Goal: Task Accomplishment & Management: Use online tool/utility

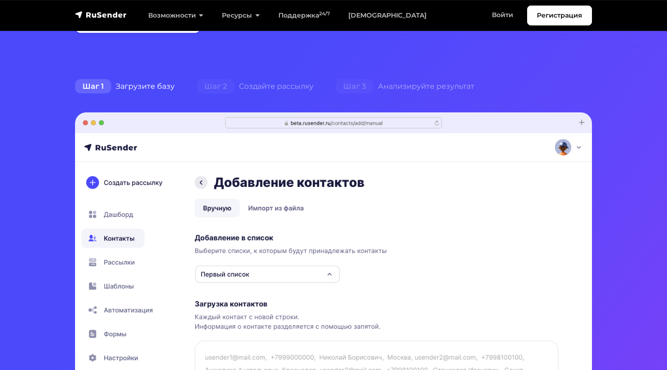
scroll to position [235, 0]
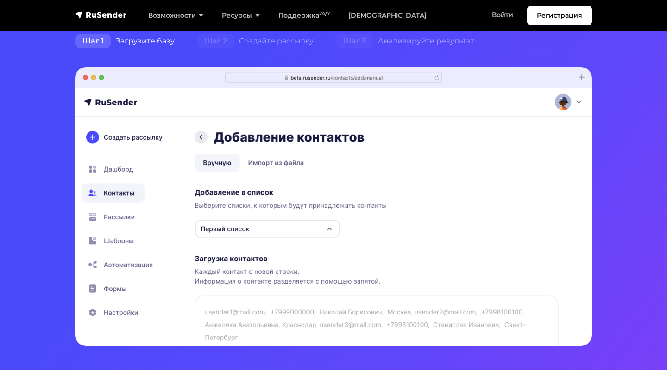
click at [238, 230] on img at bounding box center [333, 206] width 517 height 279
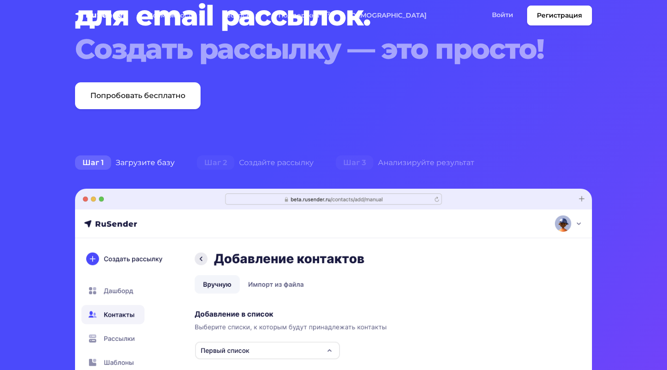
scroll to position [0, 0]
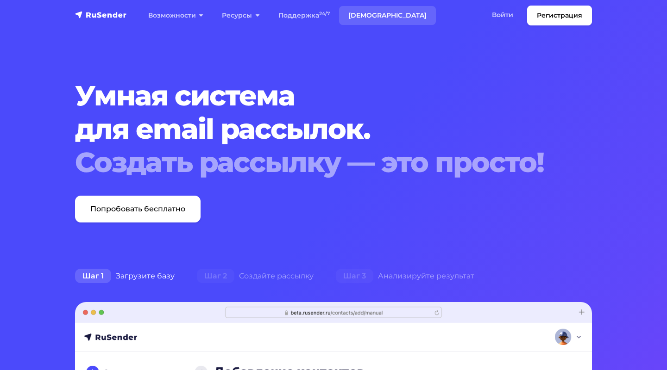
click at [369, 17] on link "[DEMOGRAPHIC_DATA]" at bounding box center [387, 15] width 97 height 19
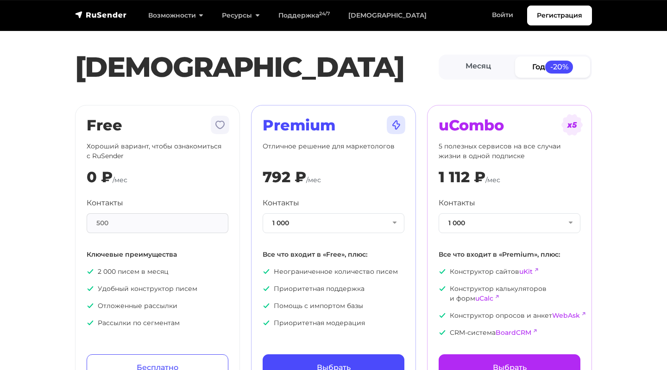
scroll to position [58, 0]
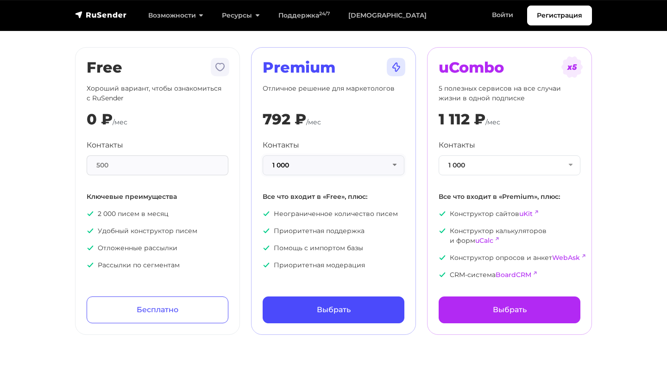
click at [324, 166] on button "1 000" at bounding box center [333, 166] width 142 height 20
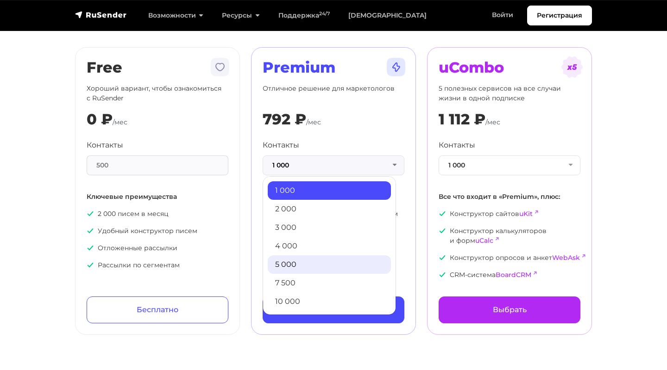
click at [294, 267] on link "5 000" at bounding box center [329, 265] width 123 height 19
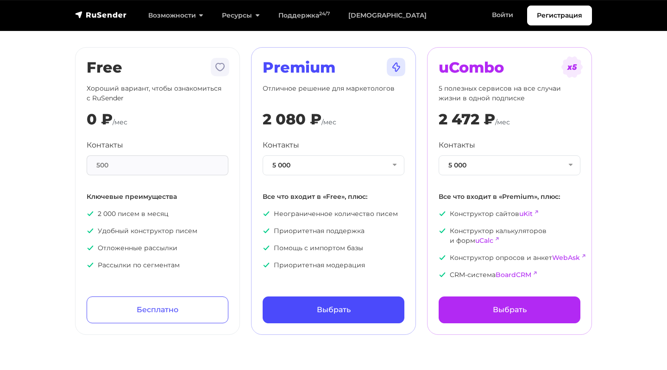
click at [381, 40] on section "Тарифы Месяц Год -20% Free Хороший вариант, чтобы ознакомиться с RuSender 0 ₽ /…" at bounding box center [333, 144] width 667 height 382
click at [337, 163] on button "5 000" at bounding box center [333, 166] width 142 height 20
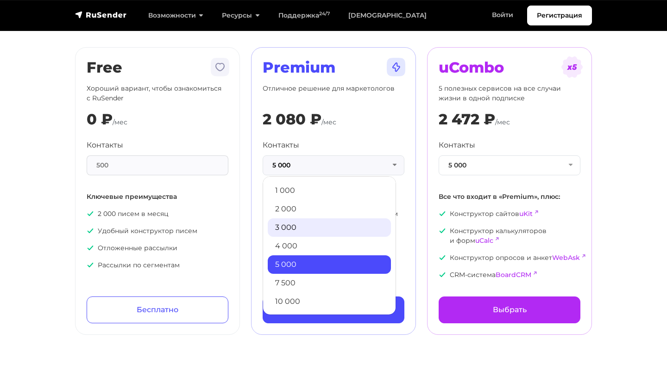
click at [305, 233] on link "3 000" at bounding box center [329, 228] width 123 height 19
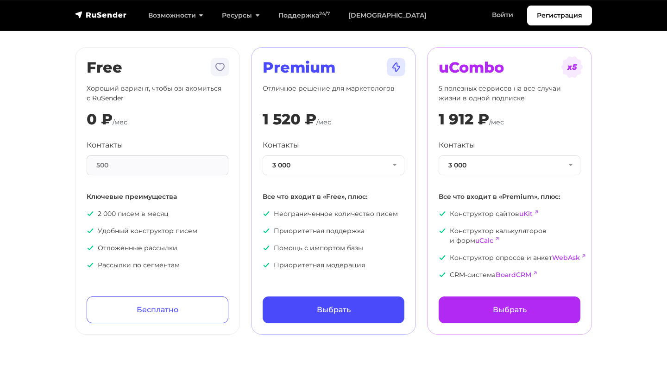
click at [56, 300] on section "Тарифы Месяц Год -20% Free Хороший вариант, чтобы ознакомиться с RuSender 0 ₽ /…" at bounding box center [333, 144] width 667 height 382
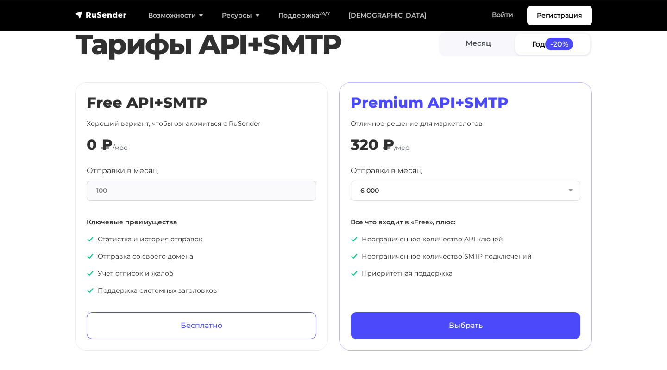
scroll to position [482, 0]
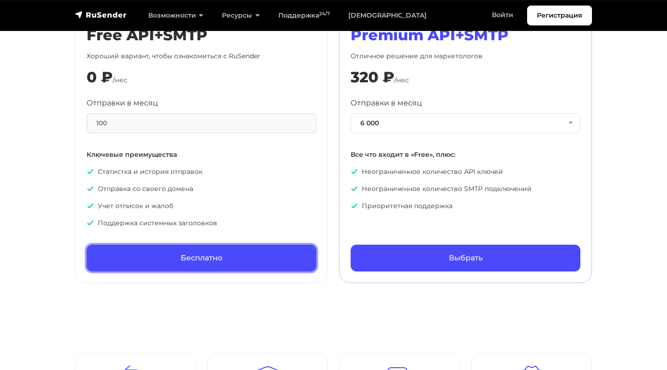
click at [200, 256] on link "Бесплатно" at bounding box center [202, 258] width 230 height 27
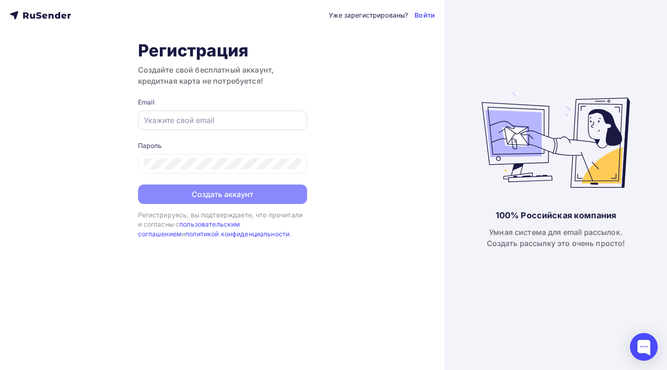
click at [219, 121] on input "text" at bounding box center [222, 120] width 157 height 11
click at [217, 123] on input "text" at bounding box center [222, 120] width 157 height 11
paste input "udmskor@mail.ru"
type input "udmskor@mail.ru"
drag, startPoint x: 214, startPoint y: 122, endPoint x: 104, endPoint y: 121, distance: 110.2
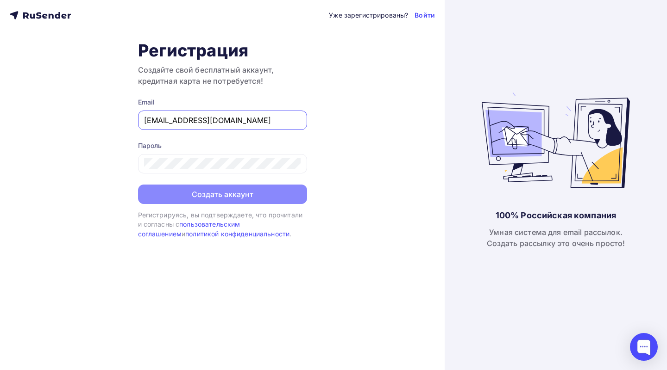
click at [104, 121] on div "Уже зарегистрированы? Войти Регистрация Создайте свой бесплатный аккаунт, креди…" at bounding box center [222, 185] width 444 height 370
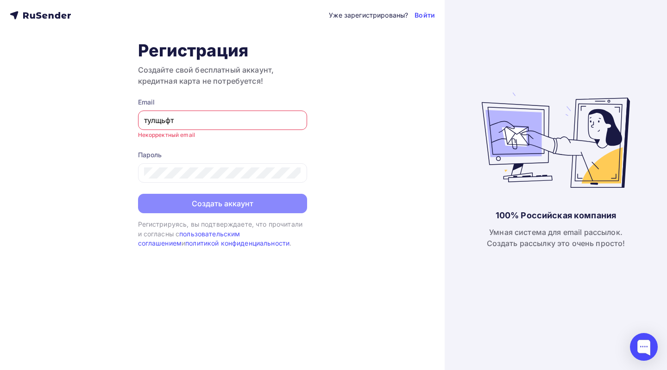
type input "тулщьфте"
type input "[EMAIL_ADDRESS][DOMAIN_NAME]"
click at [181, 126] on input "text" at bounding box center [222, 120] width 157 height 11
type input "nekomant@ya.ru"
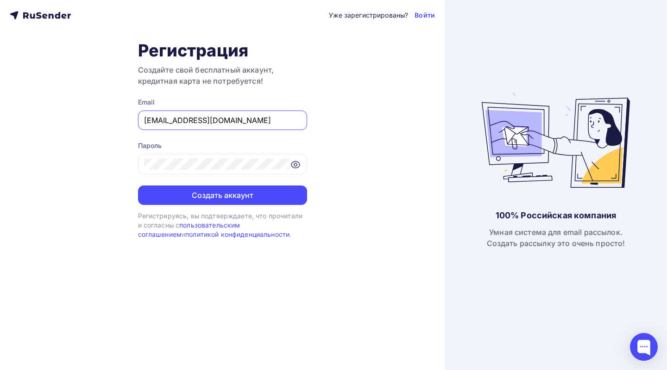
click at [375, 148] on div "Уже зарегистрированы? Войти Регистрация Создайте свой бесплатный аккаунт, креди…" at bounding box center [222, 185] width 444 height 370
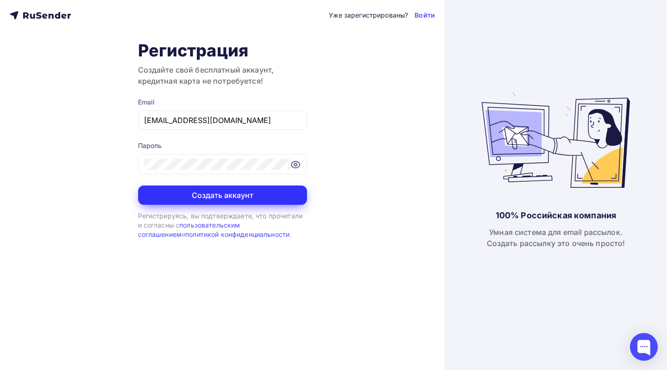
click at [250, 196] on button "Создать аккаунт" at bounding box center [222, 195] width 169 height 19
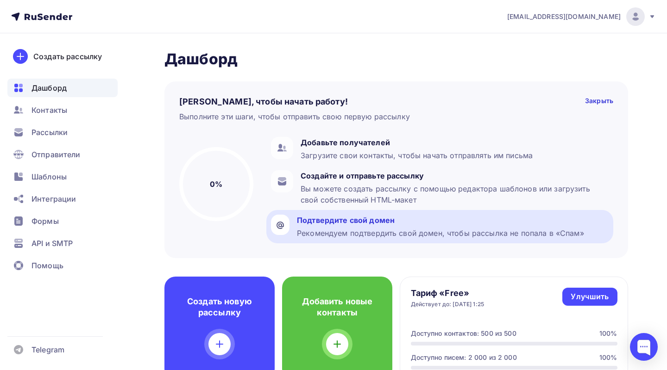
click at [355, 232] on div "Рекомендуем подтвердить свой домен, чтобы рассылка не попала в «Спам»" at bounding box center [440, 233] width 287 height 11
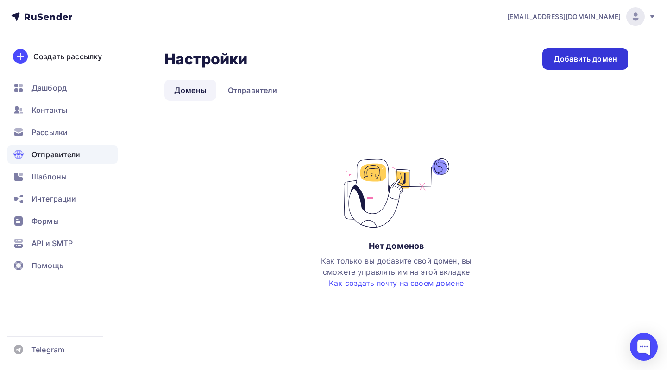
click at [598, 52] on link "Добавить домен" at bounding box center [585, 59] width 86 height 22
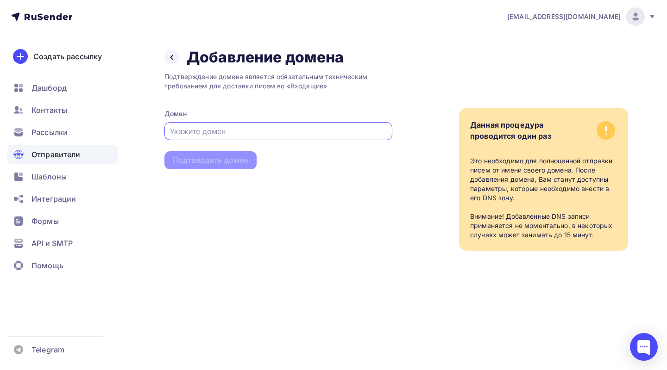
click at [255, 132] on input "text" at bounding box center [278, 131] width 217 height 11
type input "[DOMAIN_NAME]"
click at [234, 164] on div "Подтвердить домен" at bounding box center [210, 160] width 75 height 11
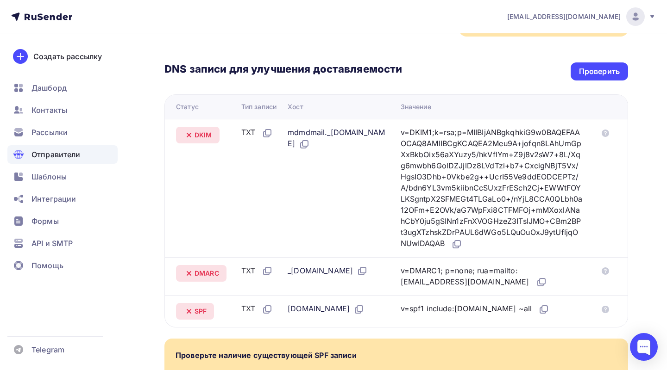
scroll to position [92, 0]
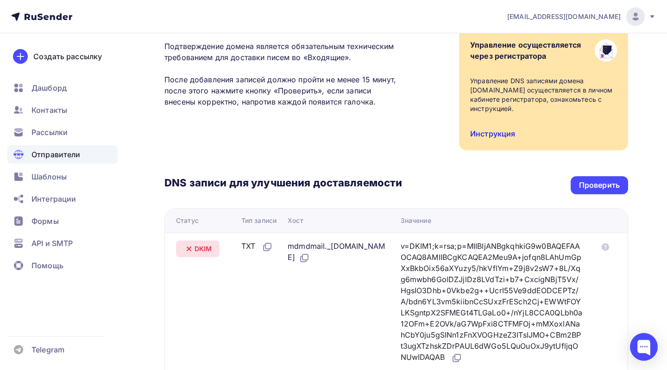
click at [499, 132] on link "Инструкция" at bounding box center [492, 133] width 45 height 9
click at [62, 137] on span "Рассылки" at bounding box center [49, 132] width 36 height 11
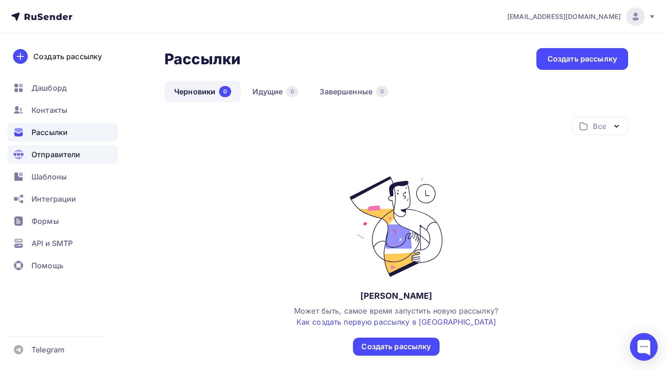
click at [72, 154] on span "Отправители" at bounding box center [55, 154] width 49 height 11
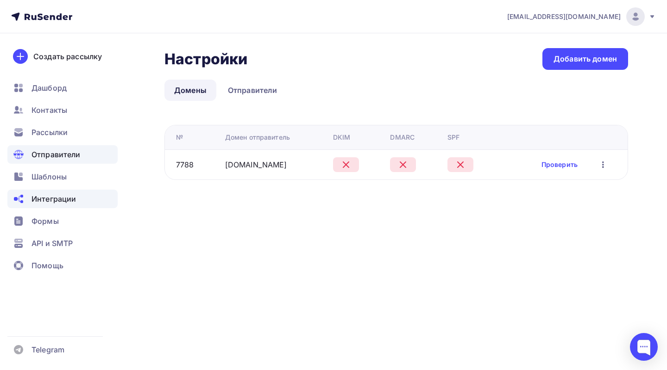
click at [62, 202] on span "Интеграции" at bounding box center [53, 199] width 44 height 11
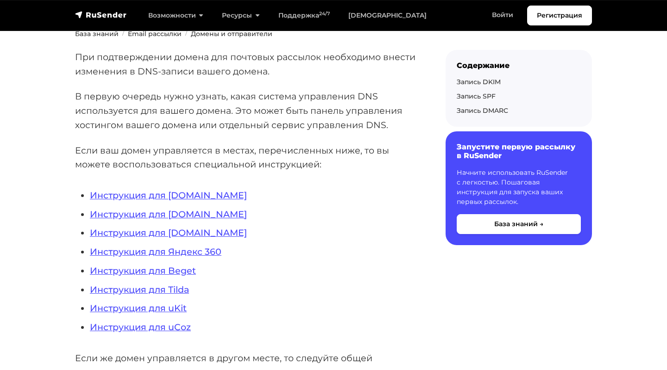
scroll to position [151, 0]
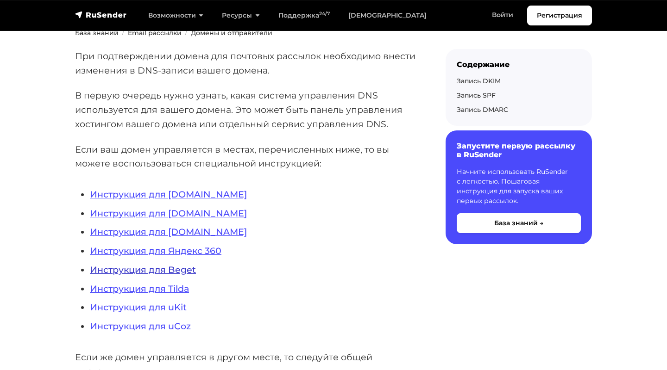
click at [177, 273] on link "Инструкция для Beget" at bounding box center [143, 269] width 106 height 11
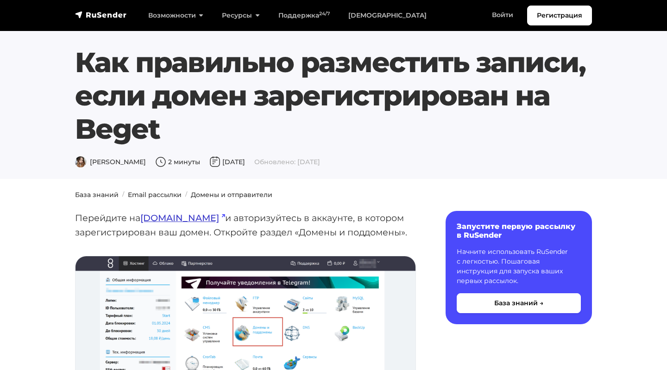
click at [171, 220] on link "[DOMAIN_NAME]" at bounding box center [182, 217] width 85 height 11
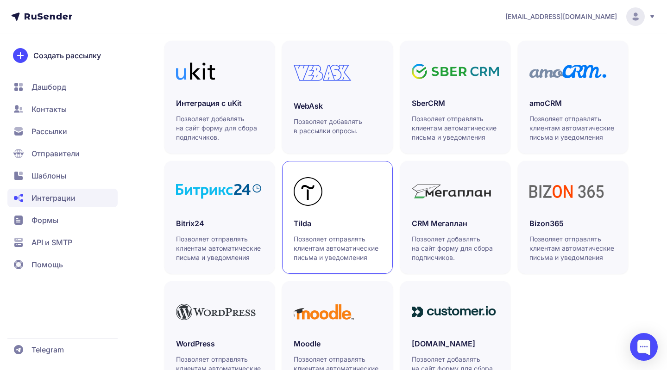
scroll to position [266, 0]
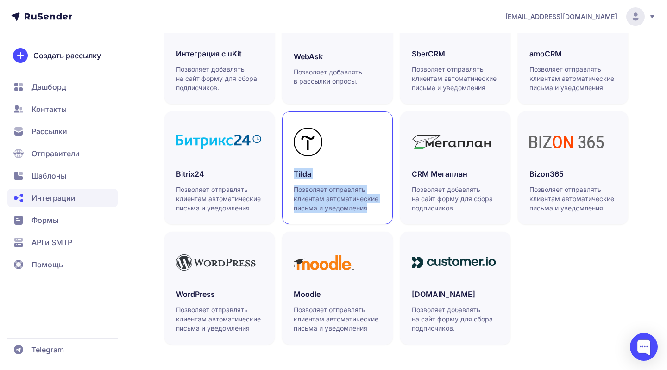
click at [322, 188] on p "Позволяет отправлять клиентам автоматические письма и уведомления" at bounding box center [337, 199] width 87 height 28
click at [56, 241] on span "API и SMTP" at bounding box center [51, 242] width 41 height 11
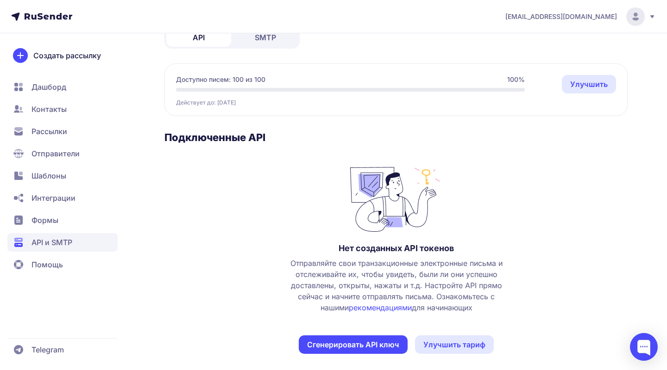
scroll to position [67, 0]
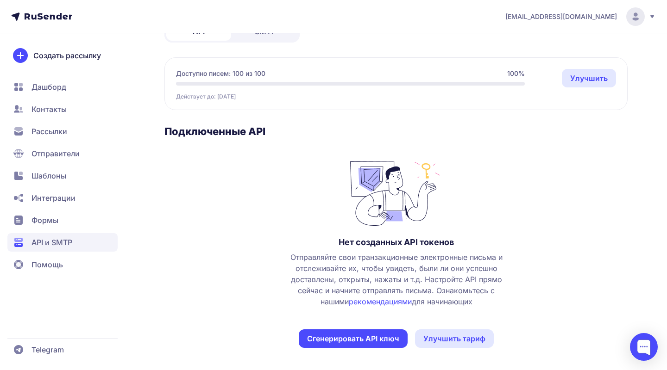
click at [354, 341] on button "Сгенерировать API ключ" at bounding box center [353, 339] width 109 height 19
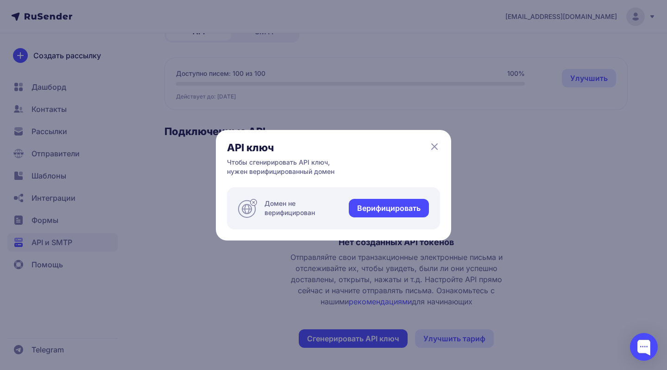
click at [390, 214] on link "Верифицировать" at bounding box center [389, 208] width 80 height 19
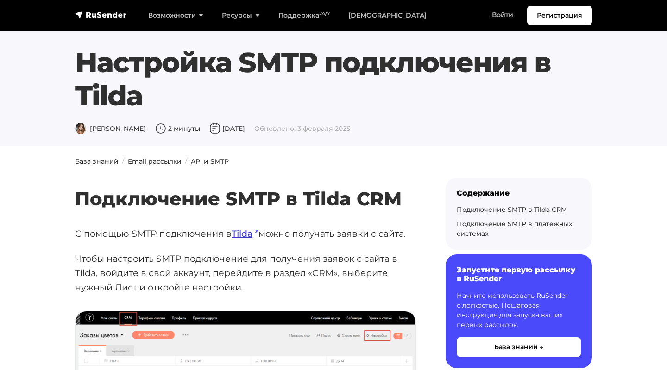
click at [244, 237] on link "Tilda" at bounding box center [244, 233] width 27 height 11
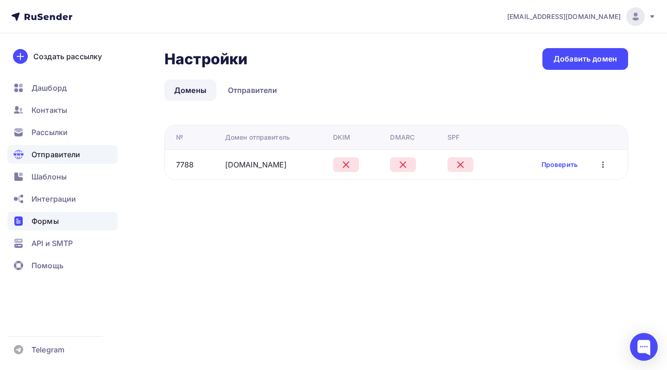
click at [55, 222] on span "Формы" at bounding box center [44, 221] width 27 height 11
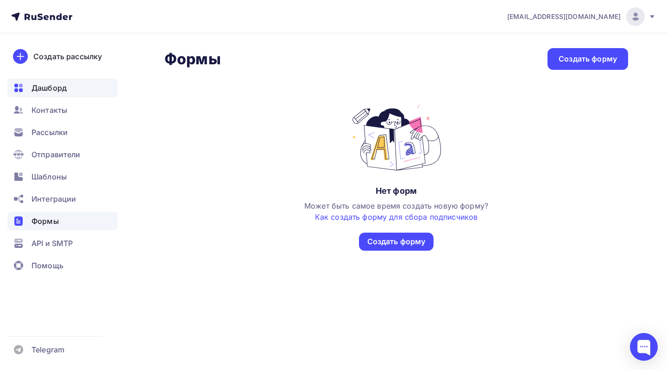
click at [56, 94] on div "Дашборд" at bounding box center [62, 88] width 110 height 19
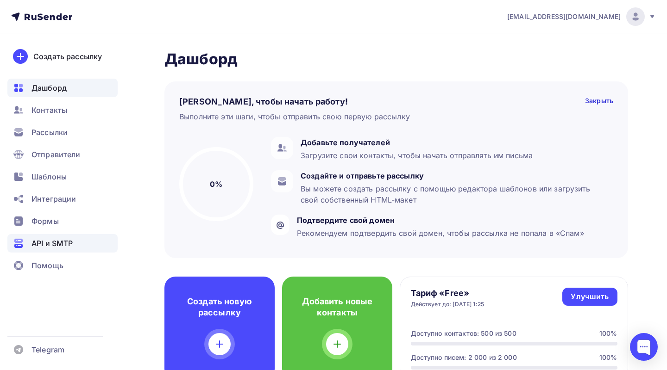
click at [56, 243] on span "API и SMTP" at bounding box center [51, 243] width 41 height 11
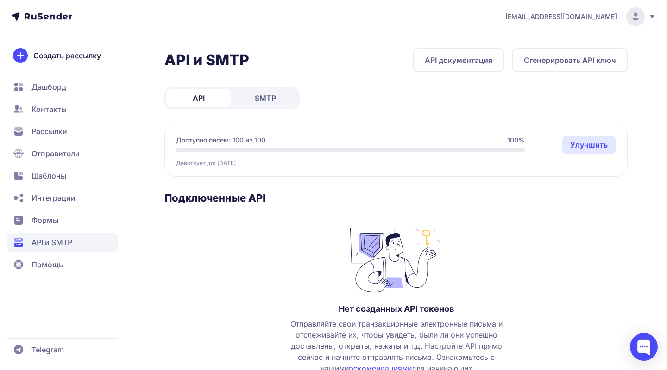
scroll to position [67, 0]
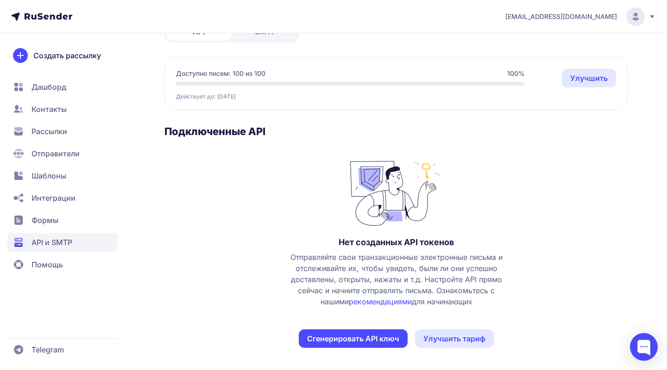
click at [381, 304] on link "рекомендациями" at bounding box center [380, 301] width 63 height 9
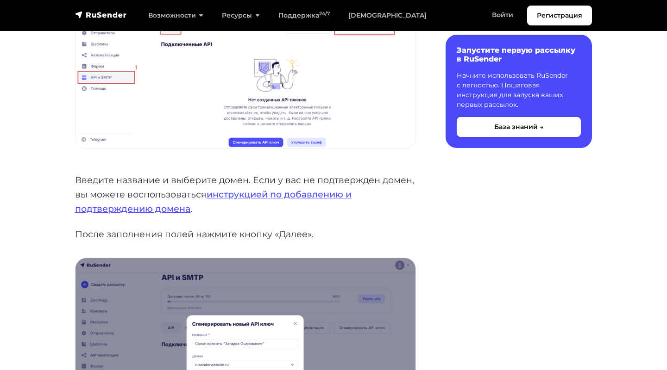
scroll to position [222, 0]
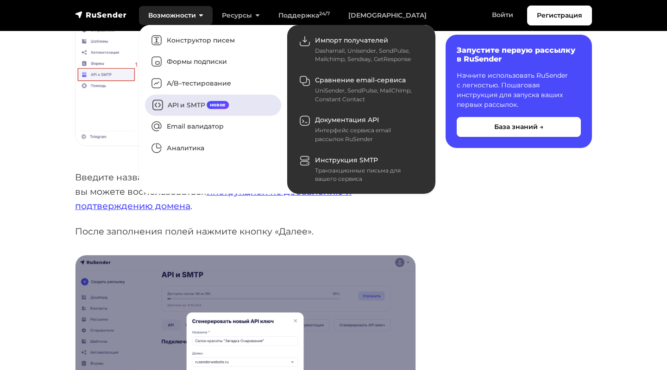
click at [192, 105] on link "API и SMTP новое" at bounding box center [213, 104] width 136 height 21
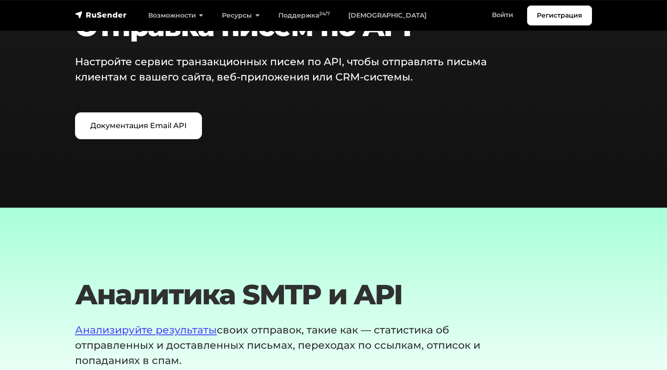
scroll to position [1158, 0]
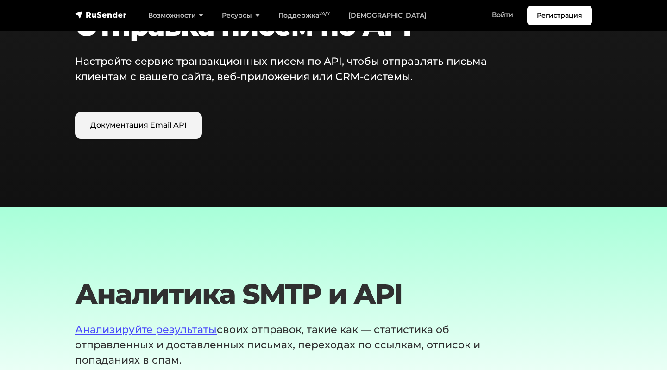
click at [172, 124] on link "Документация Email API" at bounding box center [138, 125] width 127 height 27
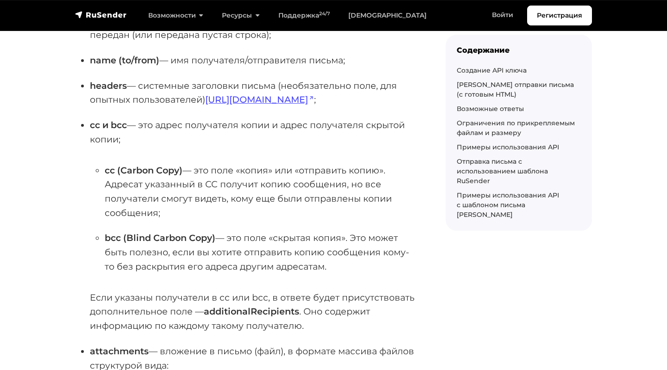
scroll to position [1183, 0]
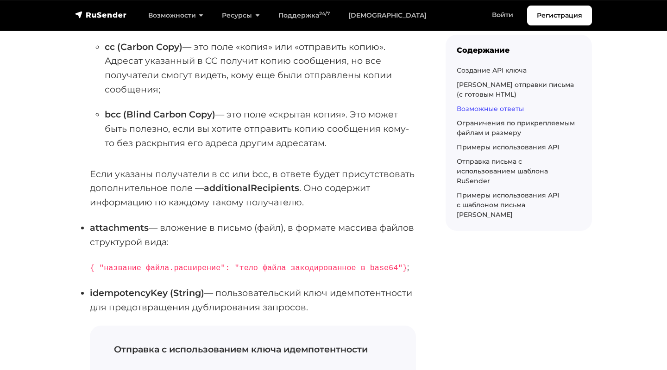
click at [495, 109] on link "Возможные ответы" at bounding box center [489, 109] width 67 height 8
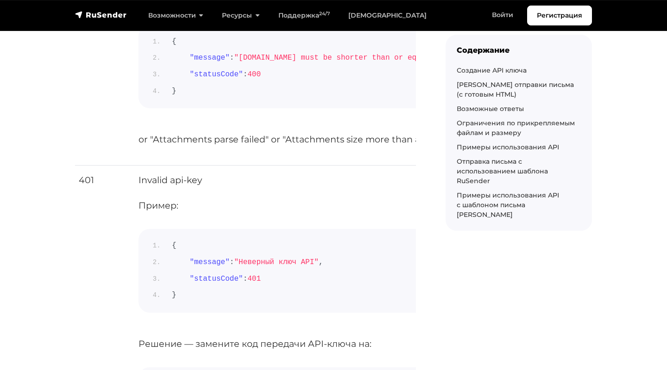
scroll to position [2662, 0]
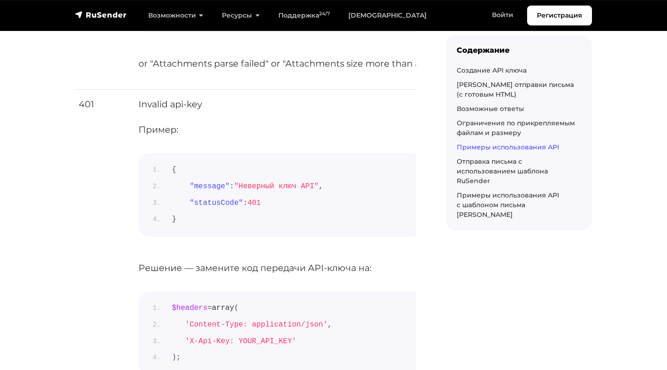
click at [493, 149] on link "Примеры использования API" at bounding box center [507, 147] width 102 height 8
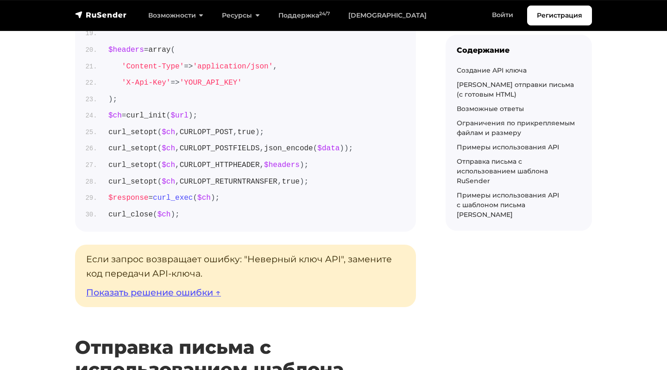
scroll to position [4140, 0]
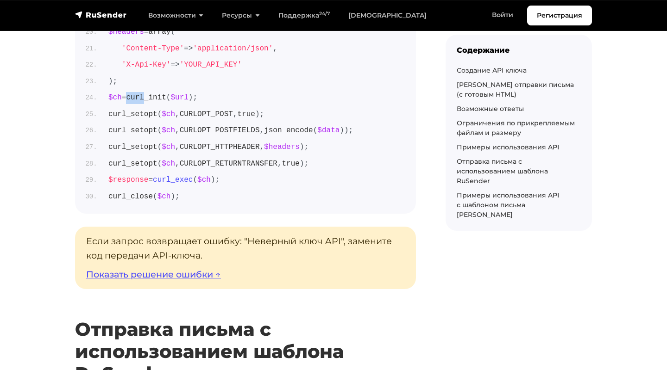
drag, startPoint x: 136, startPoint y: 91, endPoint x: 154, endPoint y: 92, distance: 18.1
click at [154, 94] on span "curl_init" at bounding box center [146, 98] width 40 height 8
copy span "curl"
